Goal: Navigation & Orientation: Find specific page/section

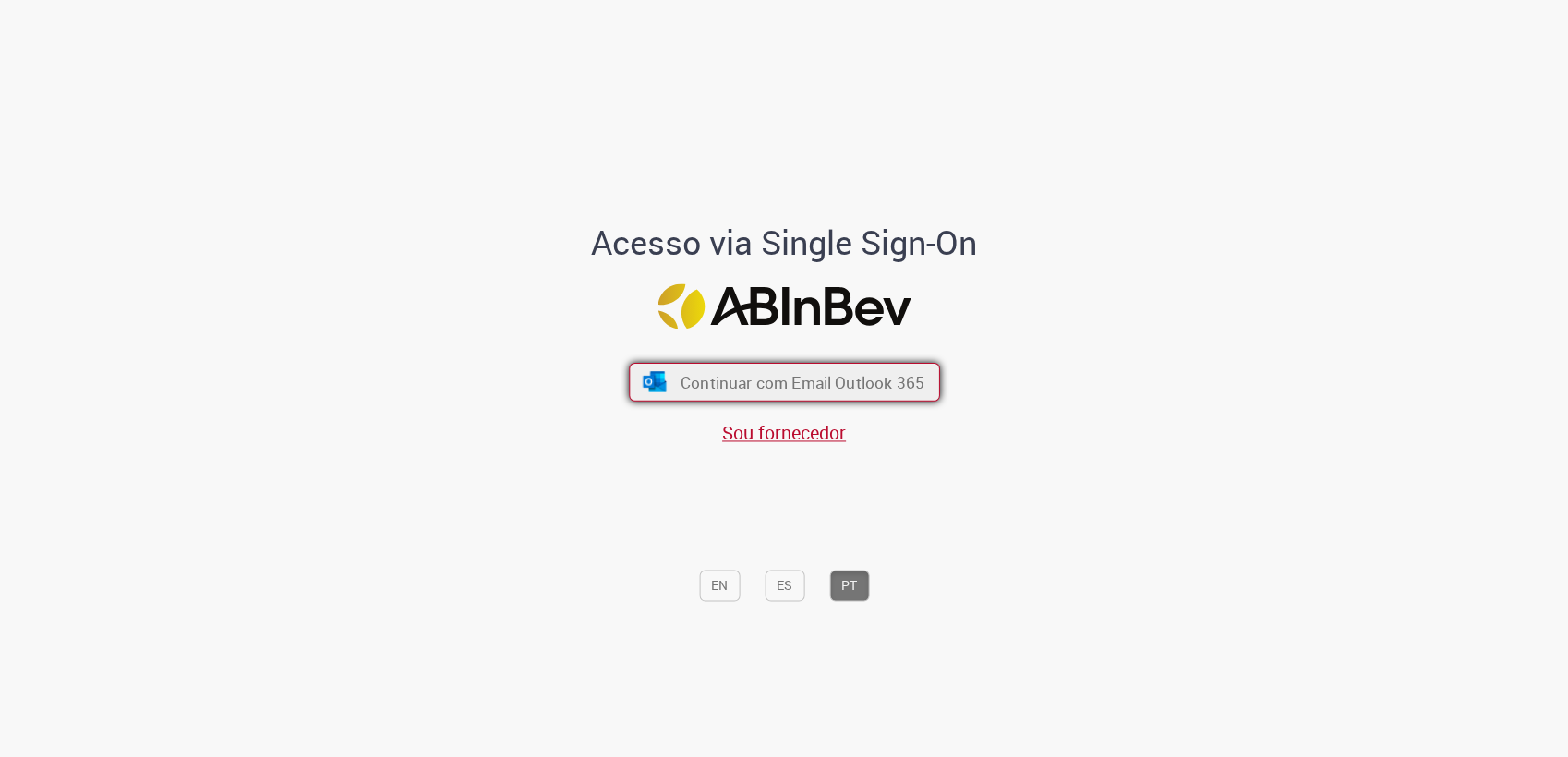
click at [849, 391] on span "Continuar com Email Outlook 365" at bounding box center [801, 381] width 243 height 21
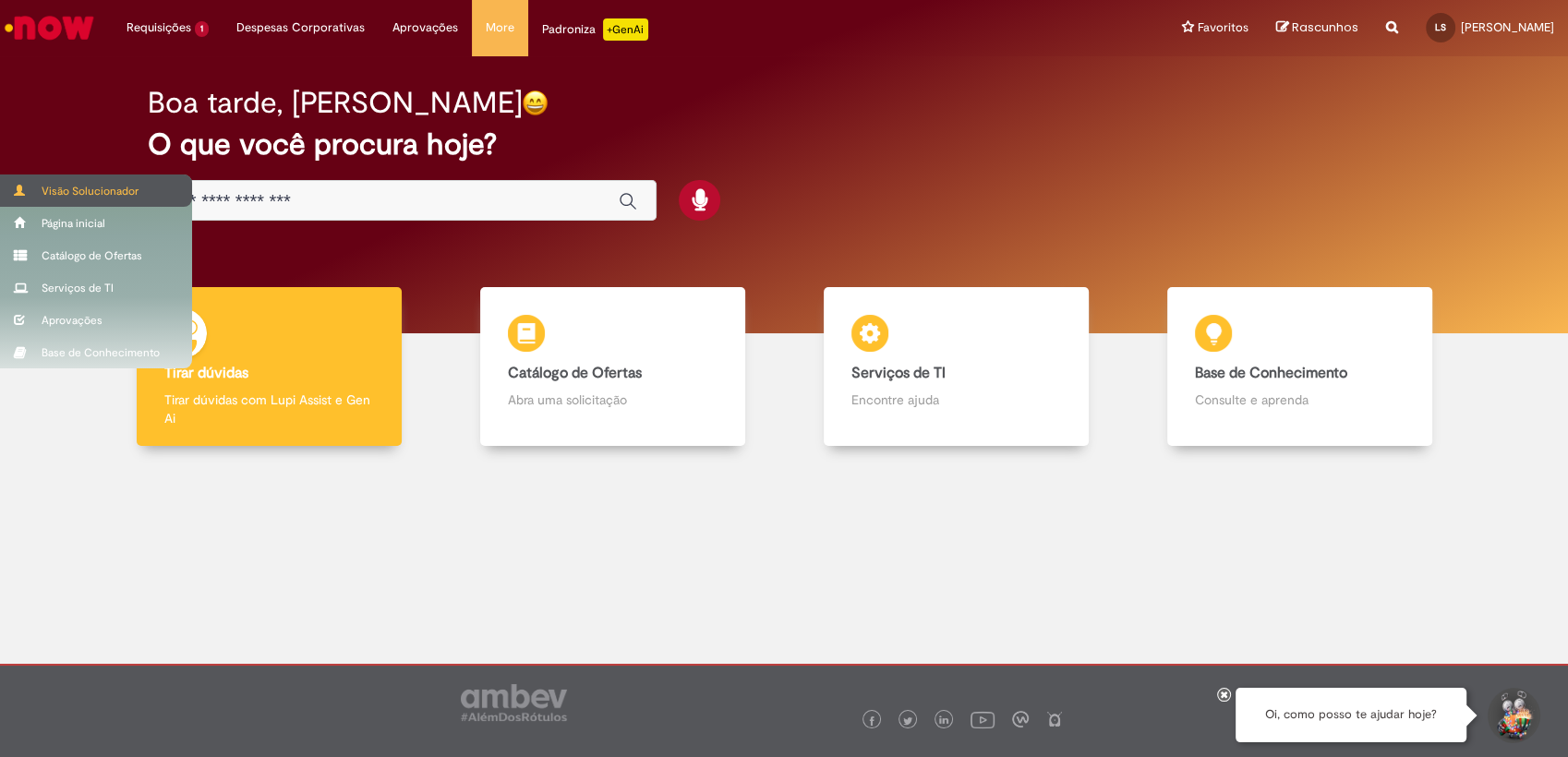
click at [80, 187] on div "Visão Solucionador" at bounding box center [96, 190] width 192 height 33
click at [15, 185] on span at bounding box center [21, 190] width 14 height 11
